Goal: Navigation & Orientation: Understand site structure

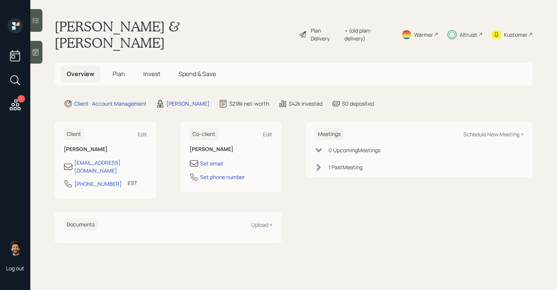
click at [151, 70] on span "Invest" at bounding box center [151, 74] width 17 height 8
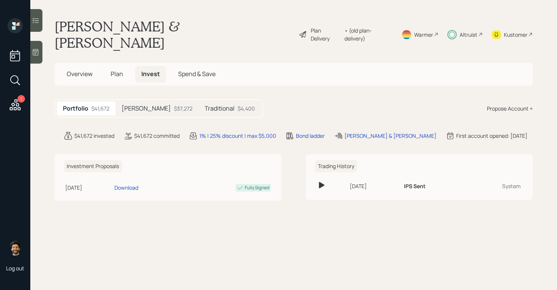
click at [114, 70] on span "Plan" at bounding box center [117, 74] width 13 height 8
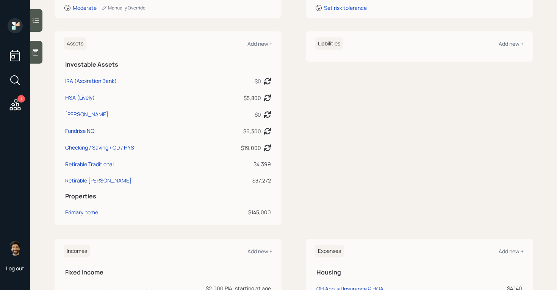
scroll to position [177, 0]
